Goal: Task Accomplishment & Management: Use online tool/utility

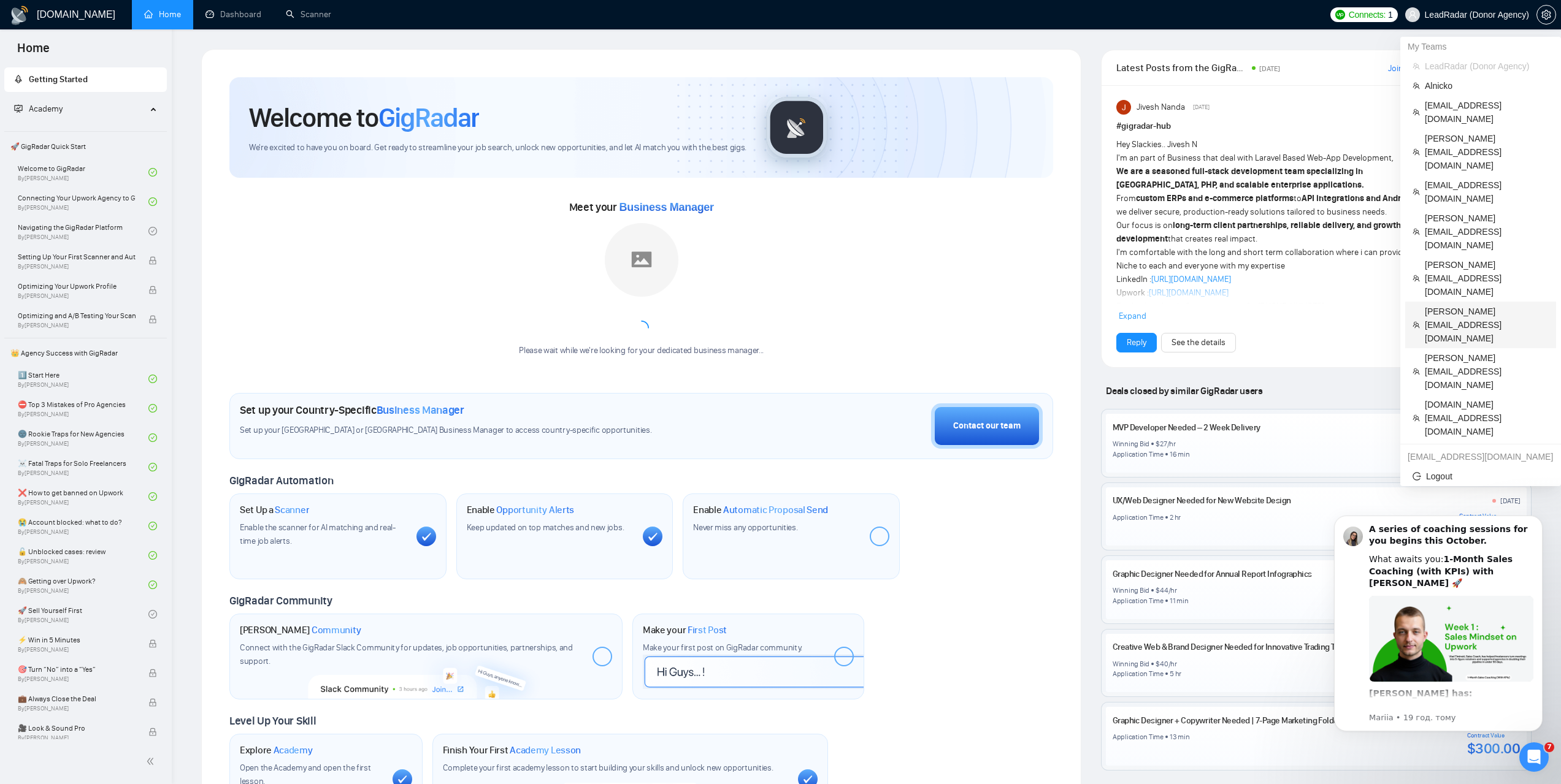
click at [1446, 305] on span "[PERSON_NAME][EMAIL_ADDRESS][DOMAIN_NAME]" at bounding box center [1487, 325] width 123 height 41
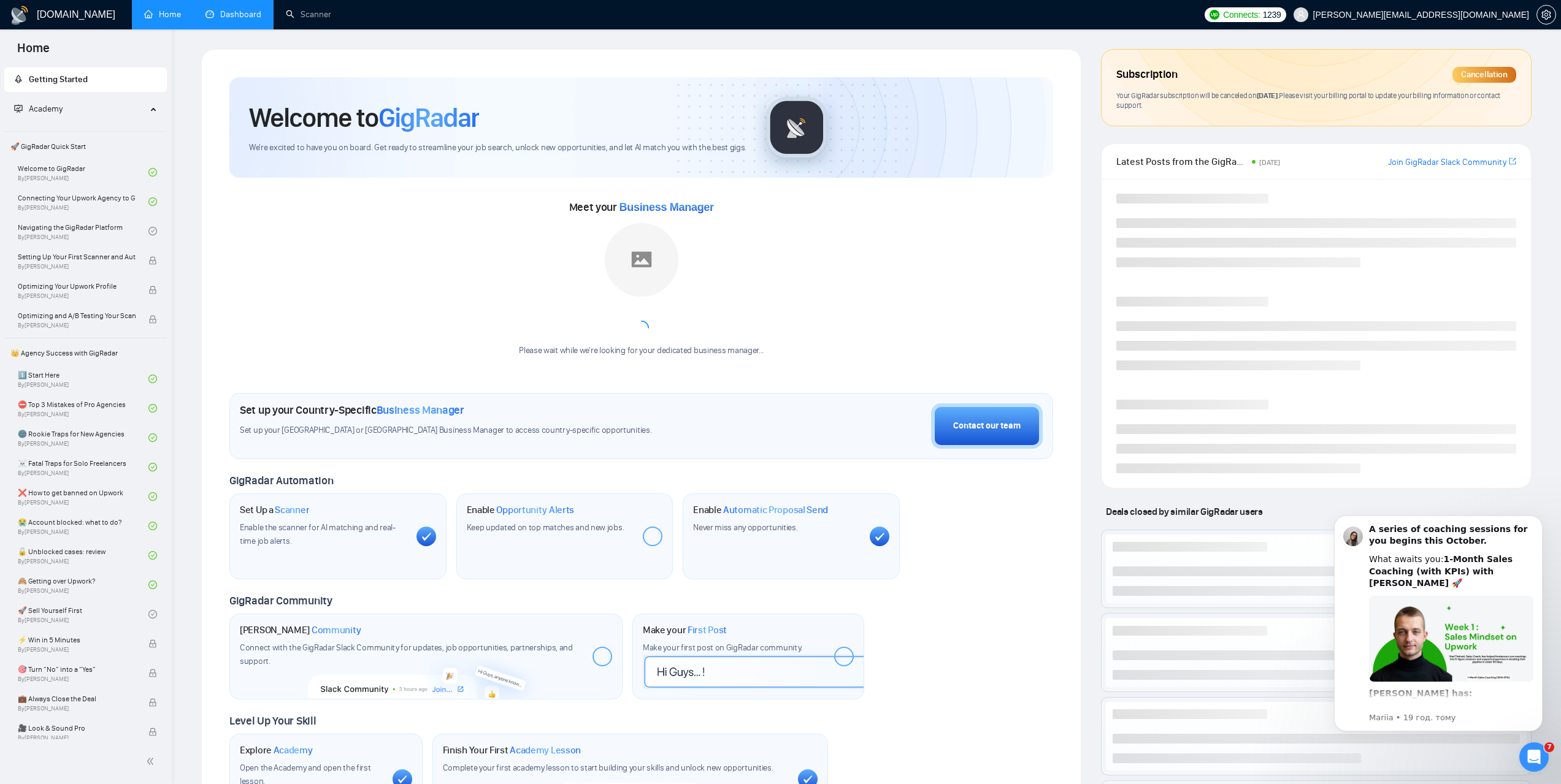
click at [261, 20] on link "Dashboard" at bounding box center [232, 14] width 55 height 10
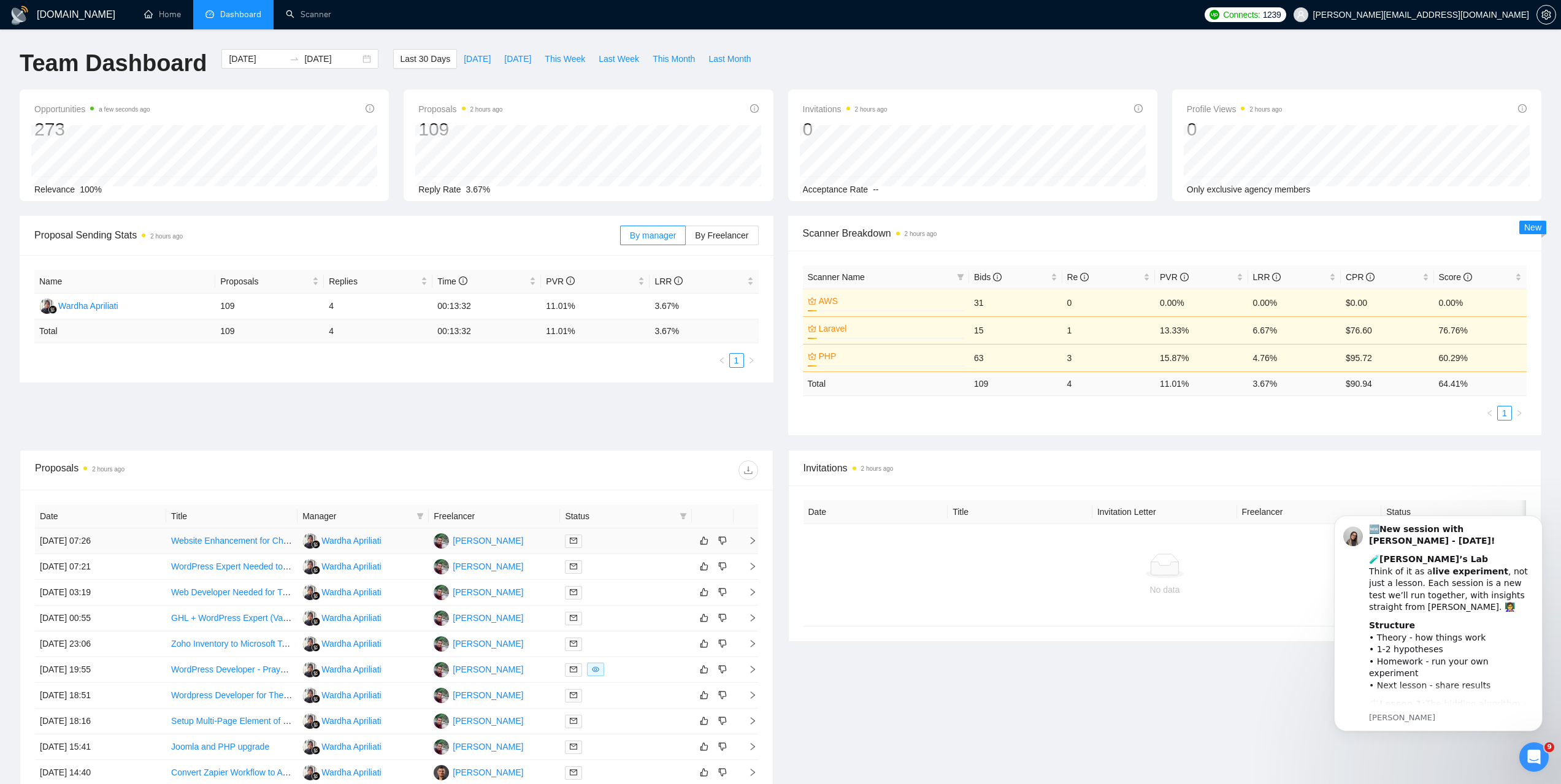
click at [92, 547] on td "[DATE] 07:26" at bounding box center [101, 541] width 132 height 25
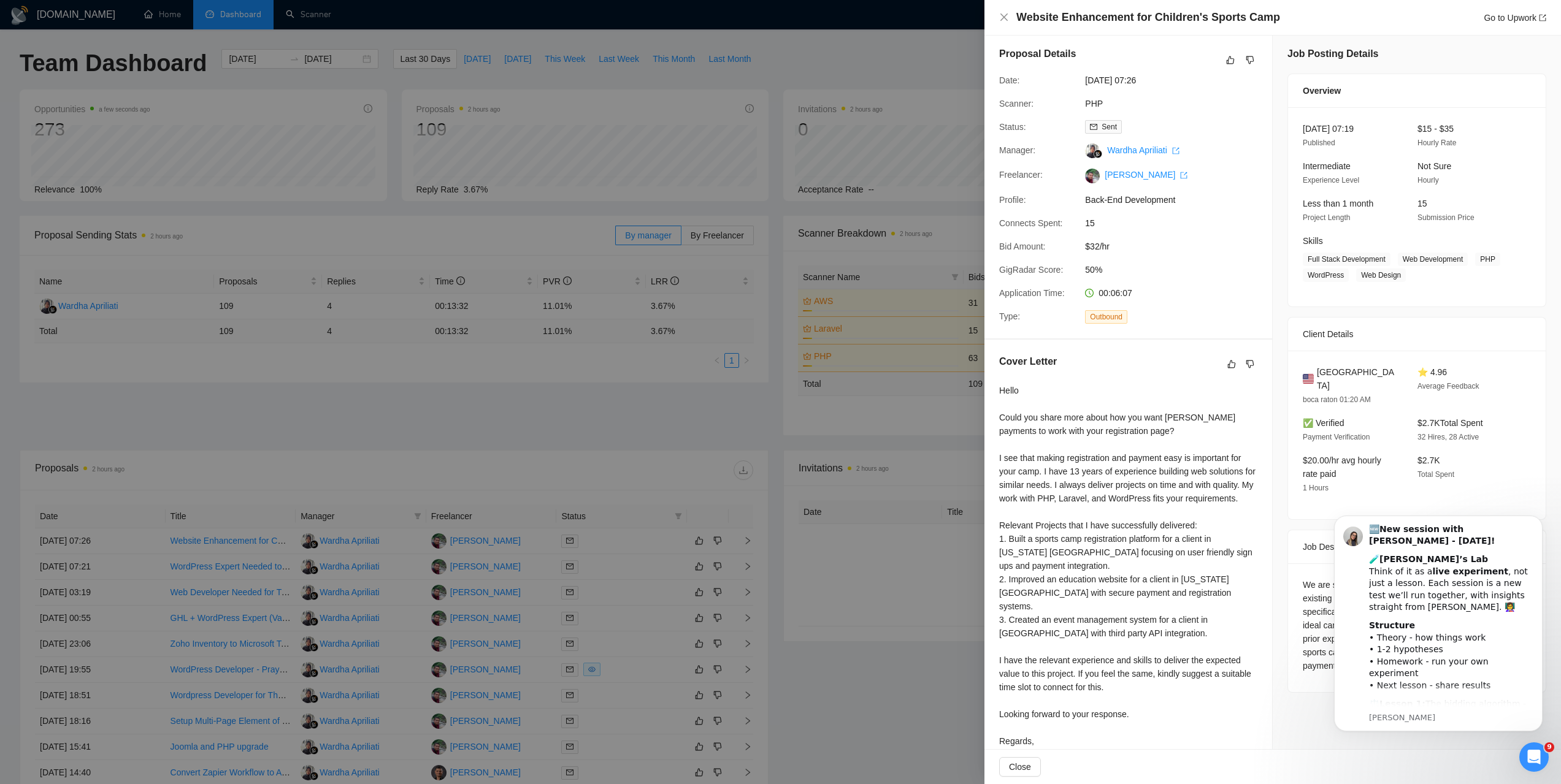
scroll to position [8, 0]
click at [496, 397] on div at bounding box center [780, 392] width 1561 height 784
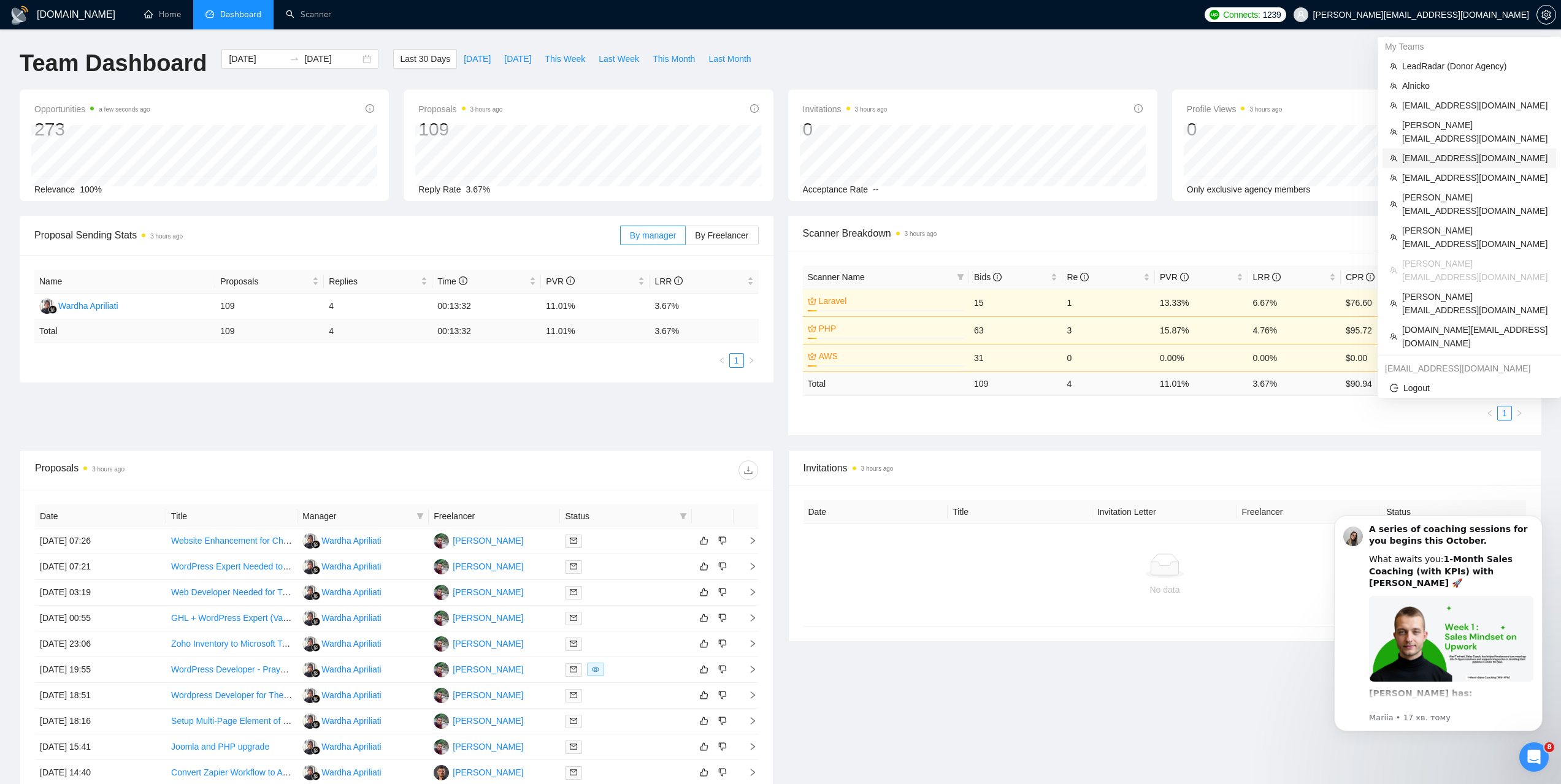
click at [1428, 152] on span "[EMAIL_ADDRESS][DOMAIN_NAME]" at bounding box center [1475, 158] width 146 height 14
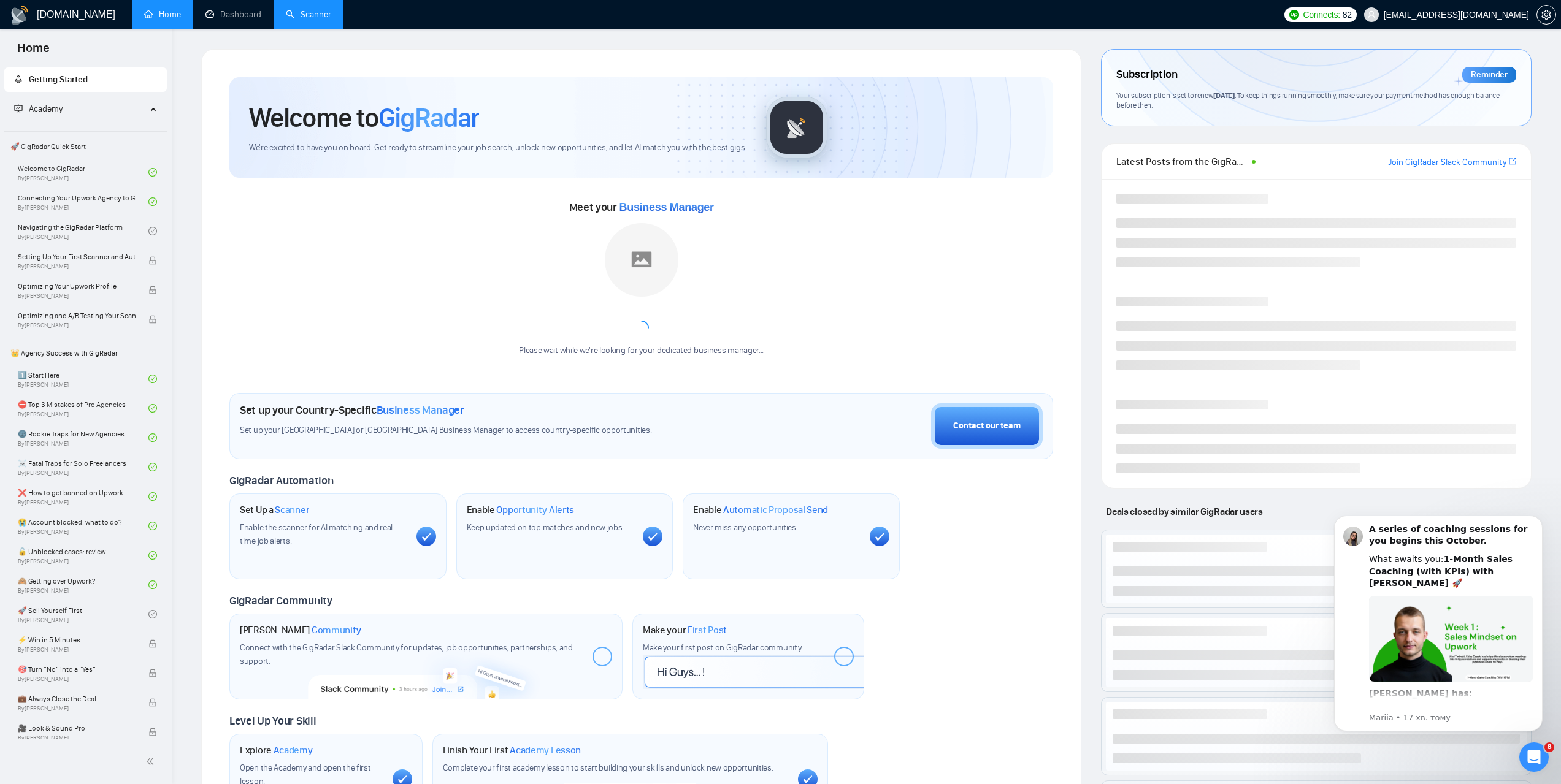
click at [330, 13] on link "Scanner" at bounding box center [309, 14] width 45 height 10
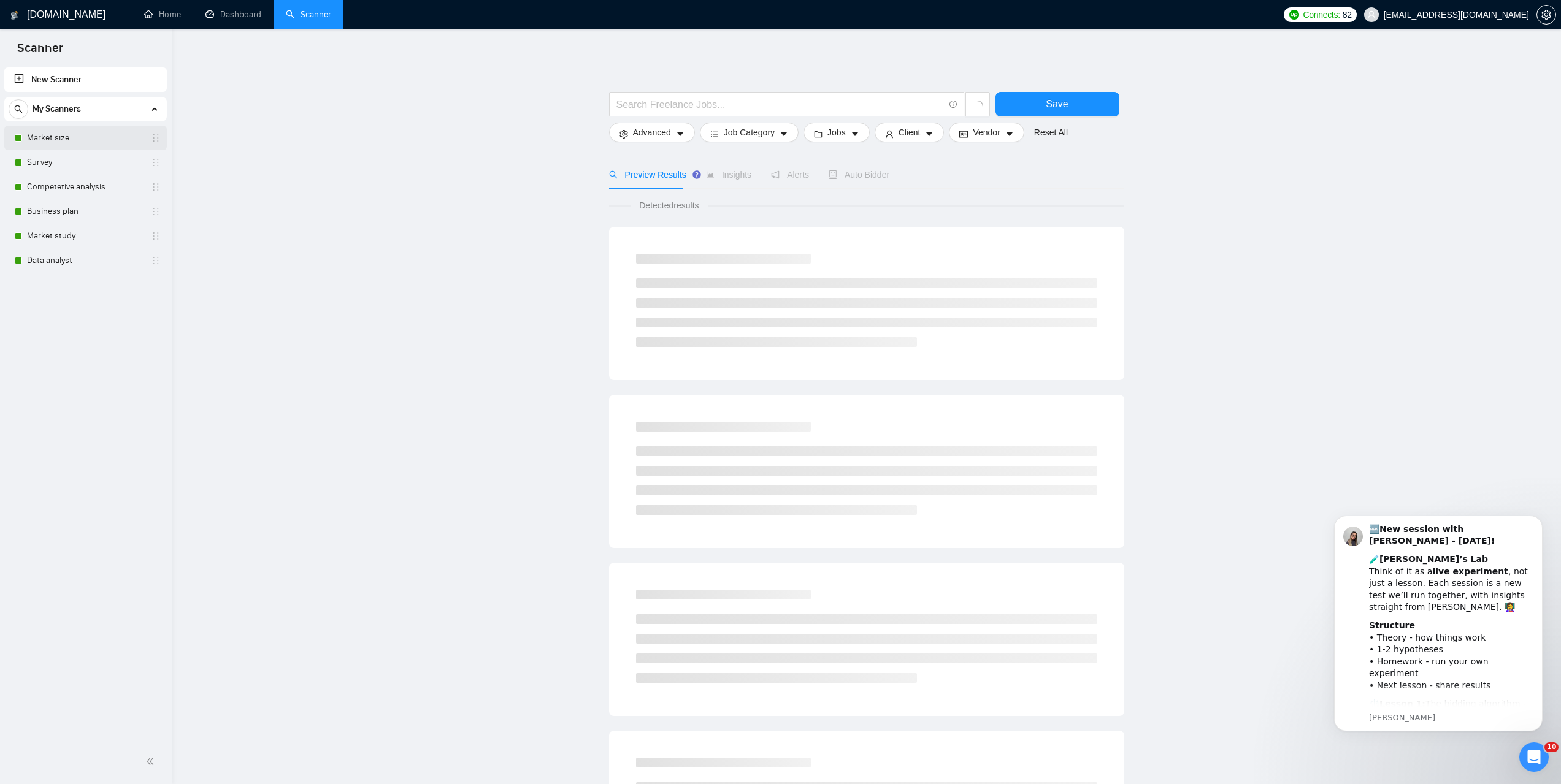
click at [55, 137] on link "Market size" at bounding box center [85, 138] width 116 height 24
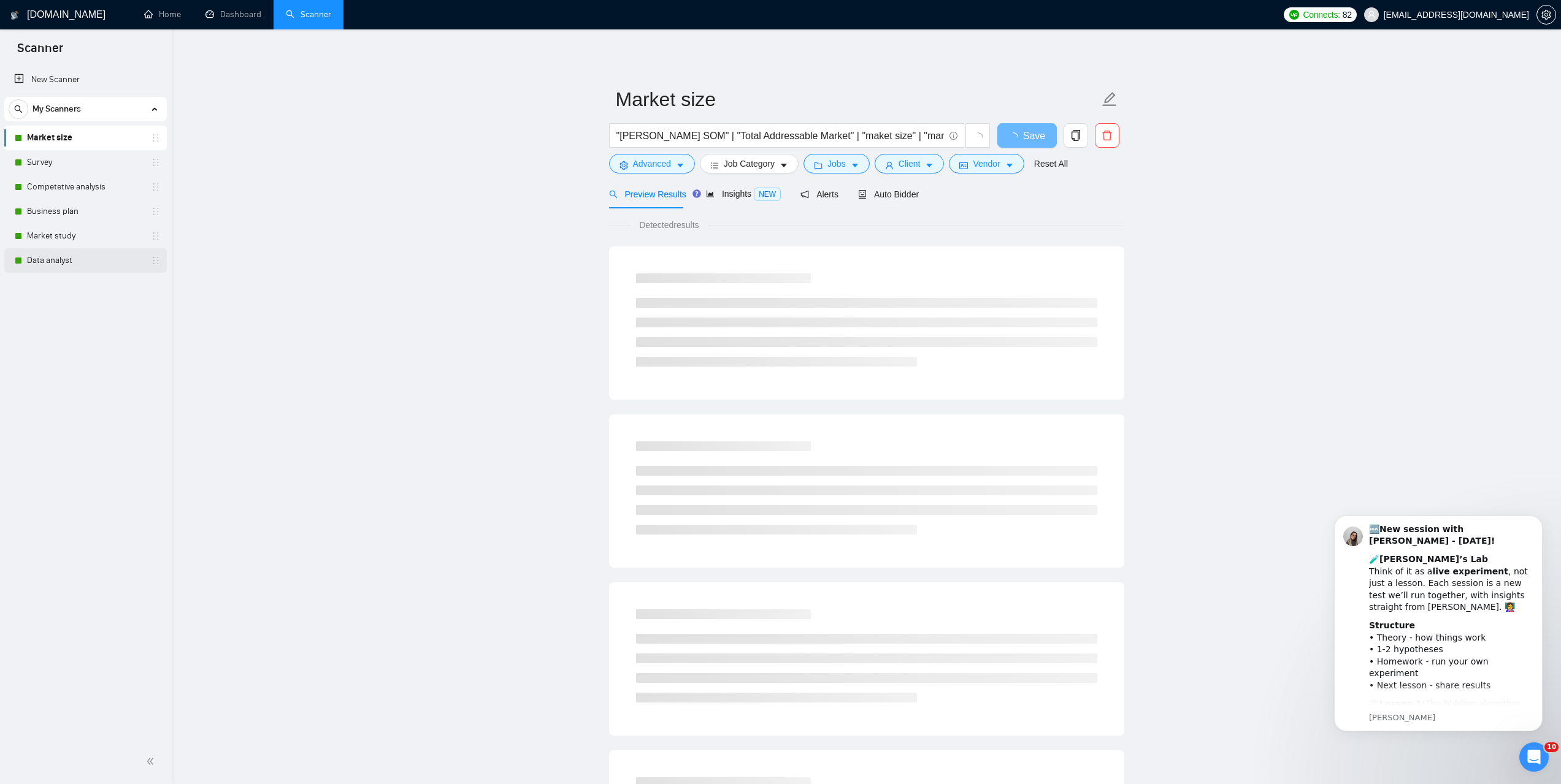
click at [64, 249] on link "Data analyst" at bounding box center [85, 260] width 116 height 24
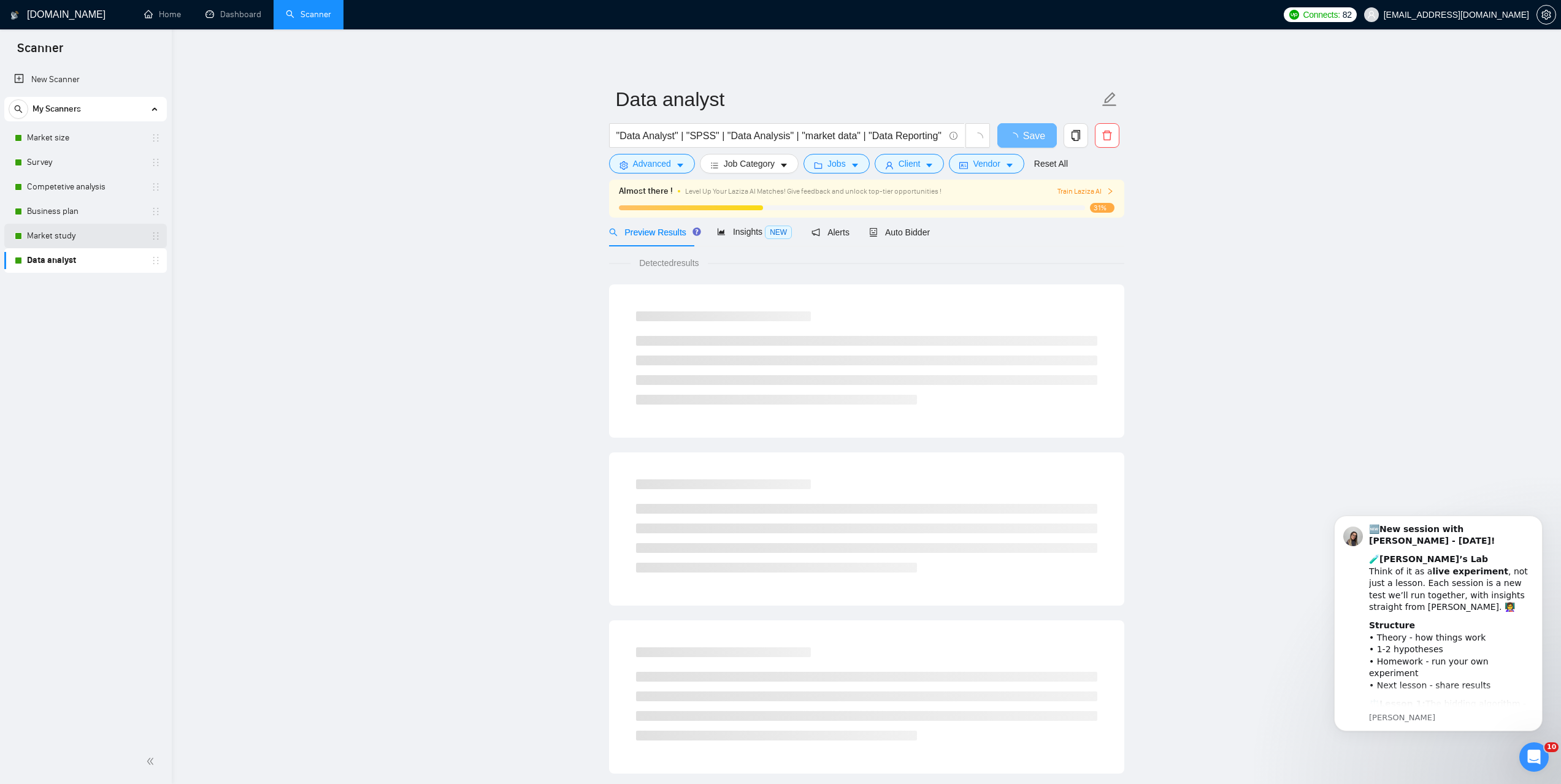
click at [60, 240] on link "Market study" at bounding box center [85, 236] width 116 height 24
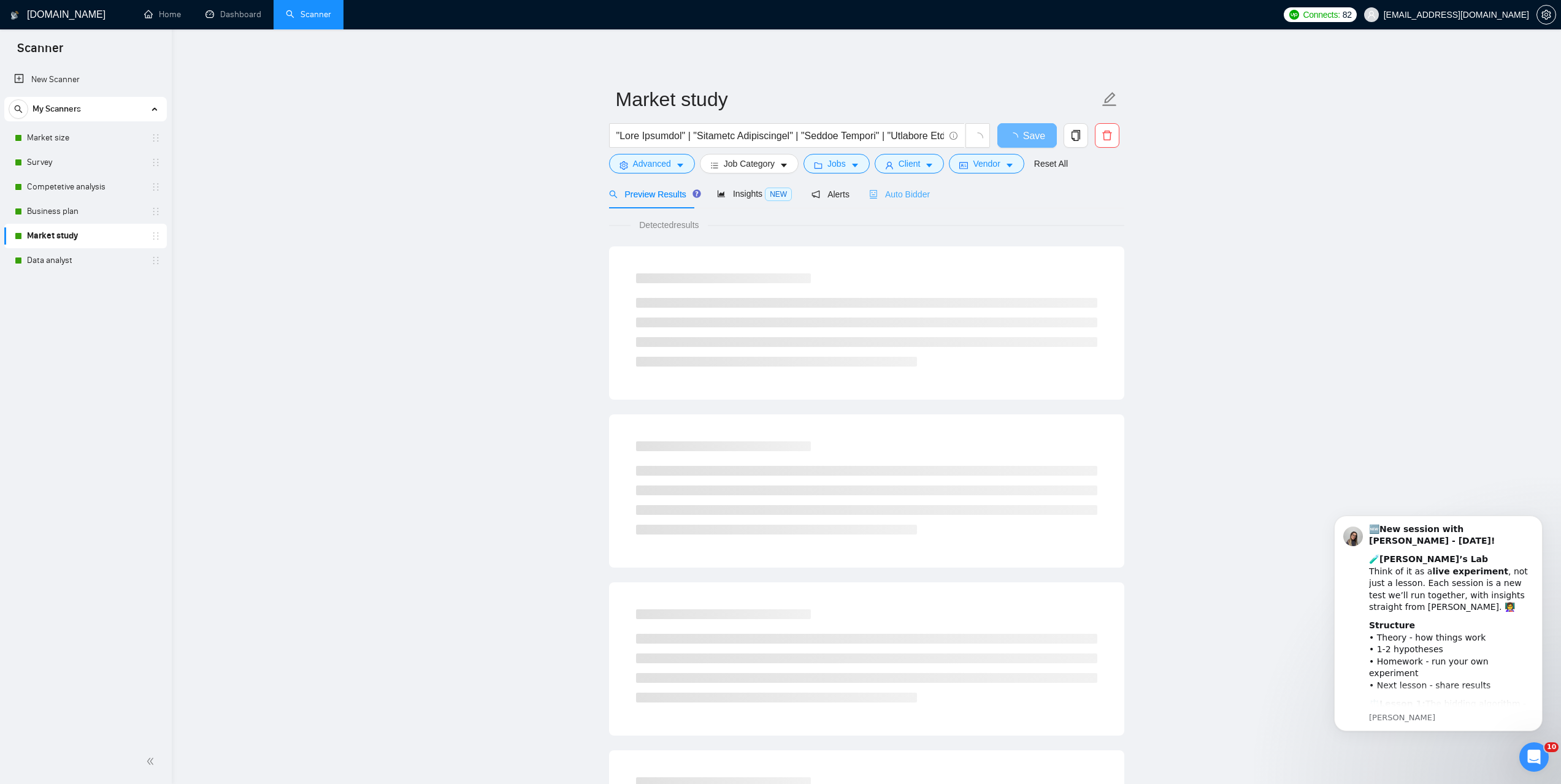
click at [899, 201] on div "Auto Bidder" at bounding box center [898, 194] width 61 height 29
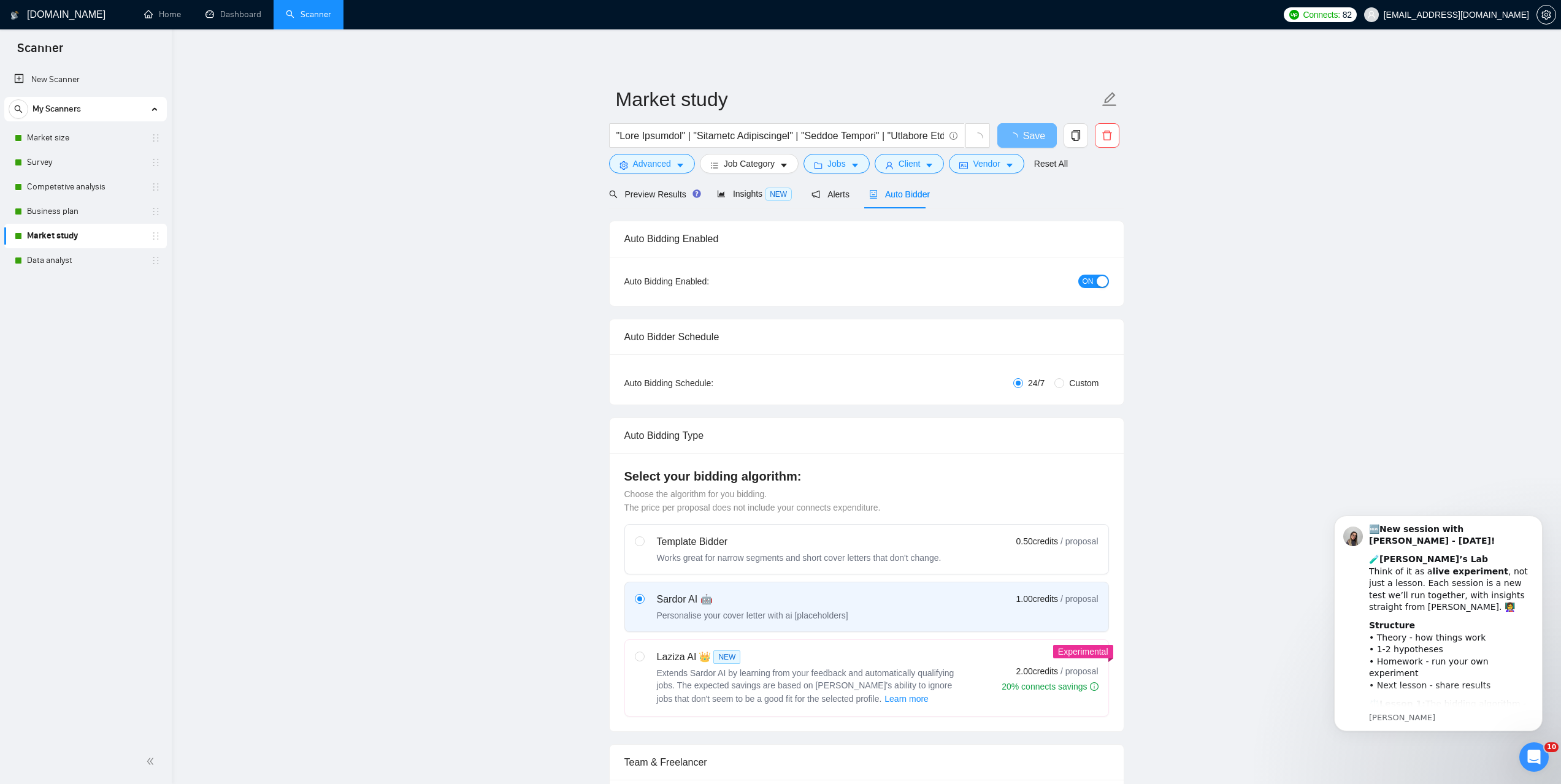
checkbox input "true"
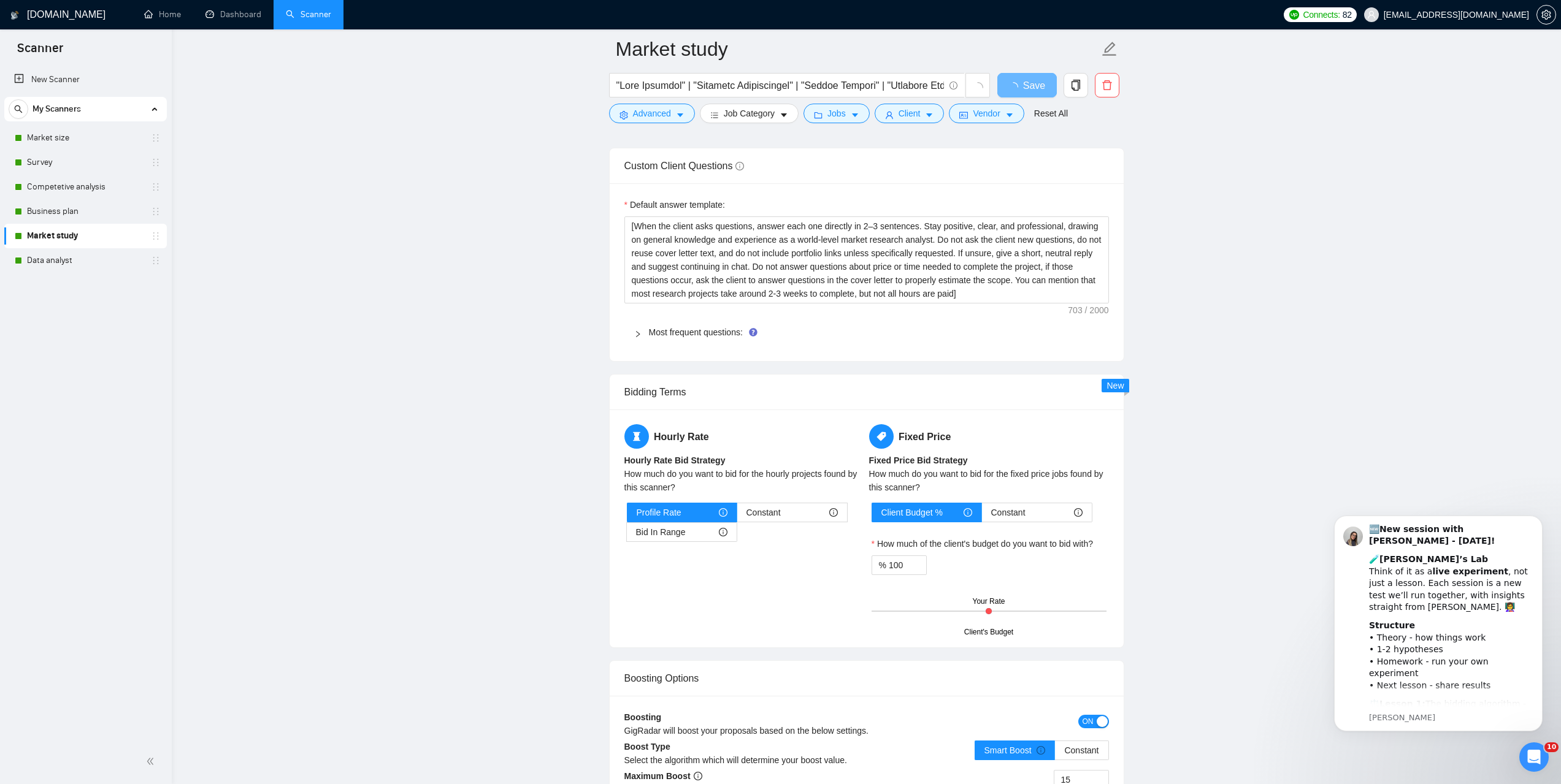
scroll to position [1779, 0]
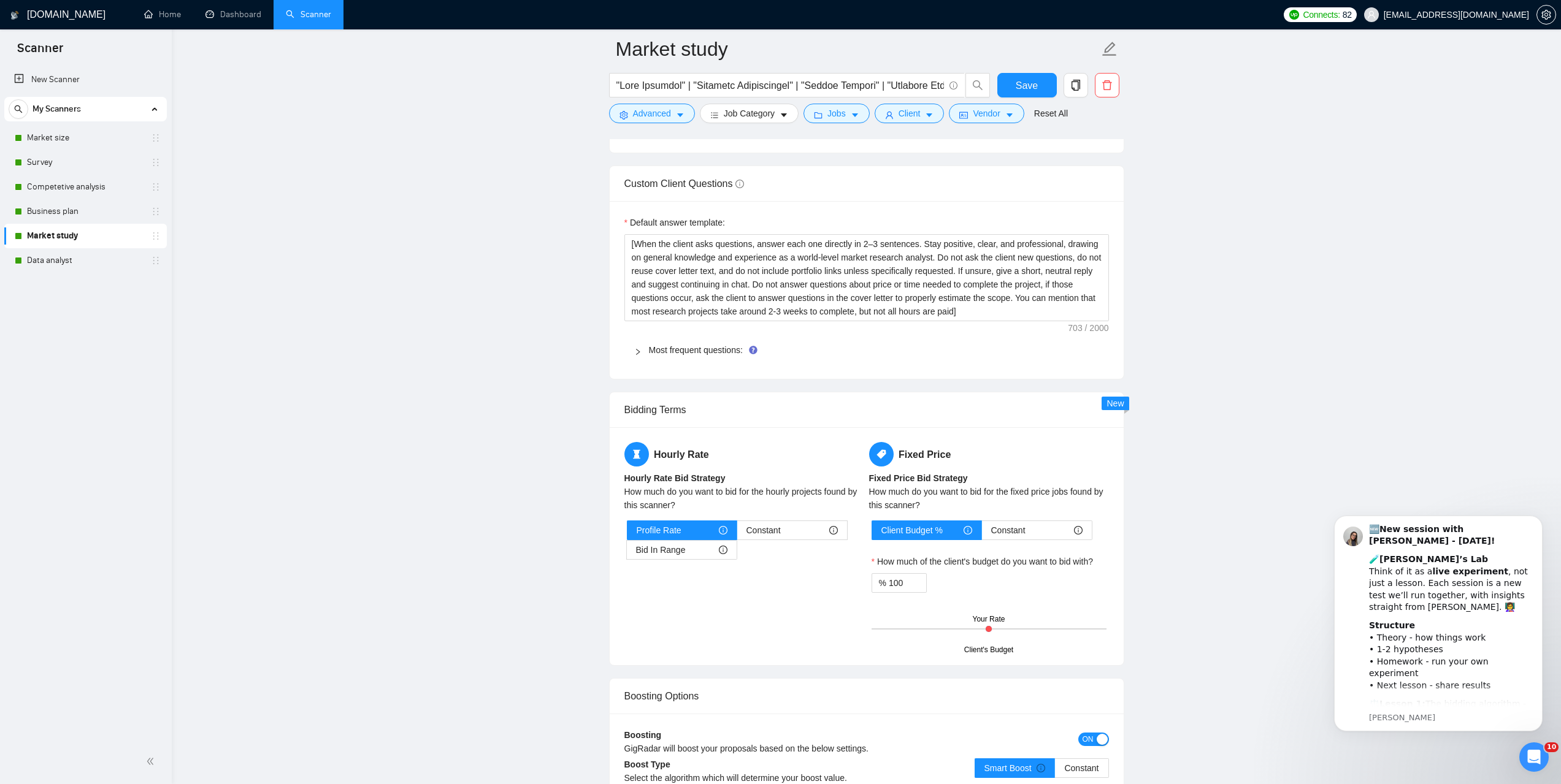
click at [633, 348] on div "Most frequent questions:" at bounding box center [867, 349] width 485 height 28
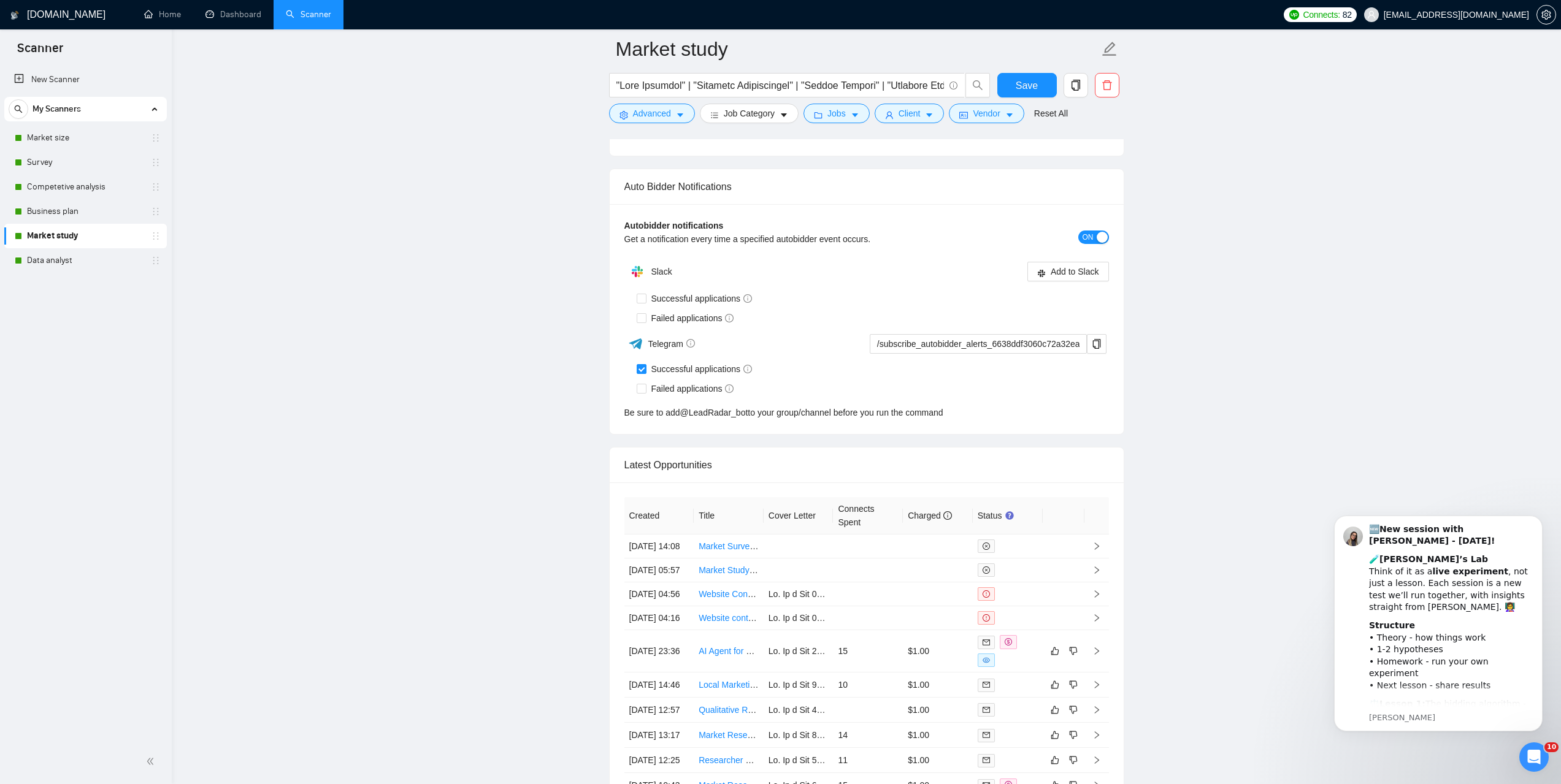
scroll to position [5003, 0]
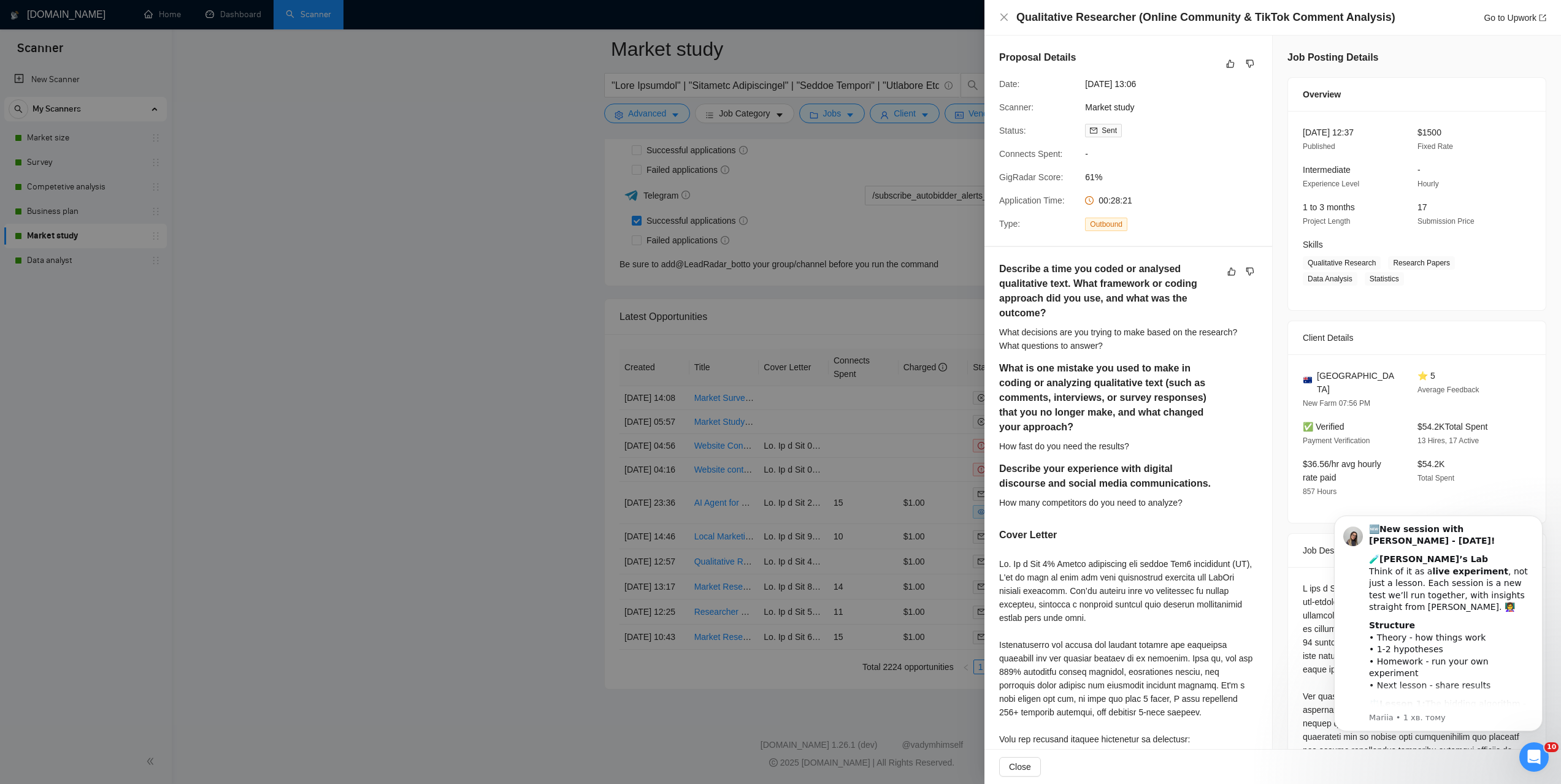
click at [447, 133] on div at bounding box center [780, 392] width 1561 height 784
